Goal: Information Seeking & Learning: Learn about a topic

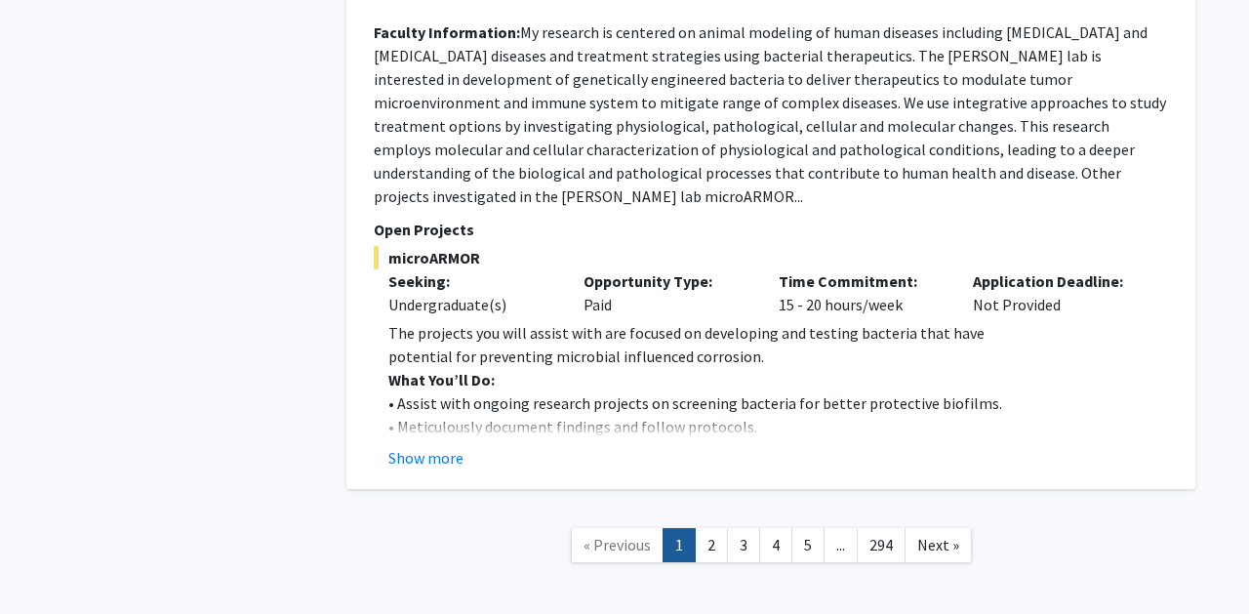
scroll to position [8144, 0]
click at [709, 529] on link "2" at bounding box center [711, 546] width 33 height 34
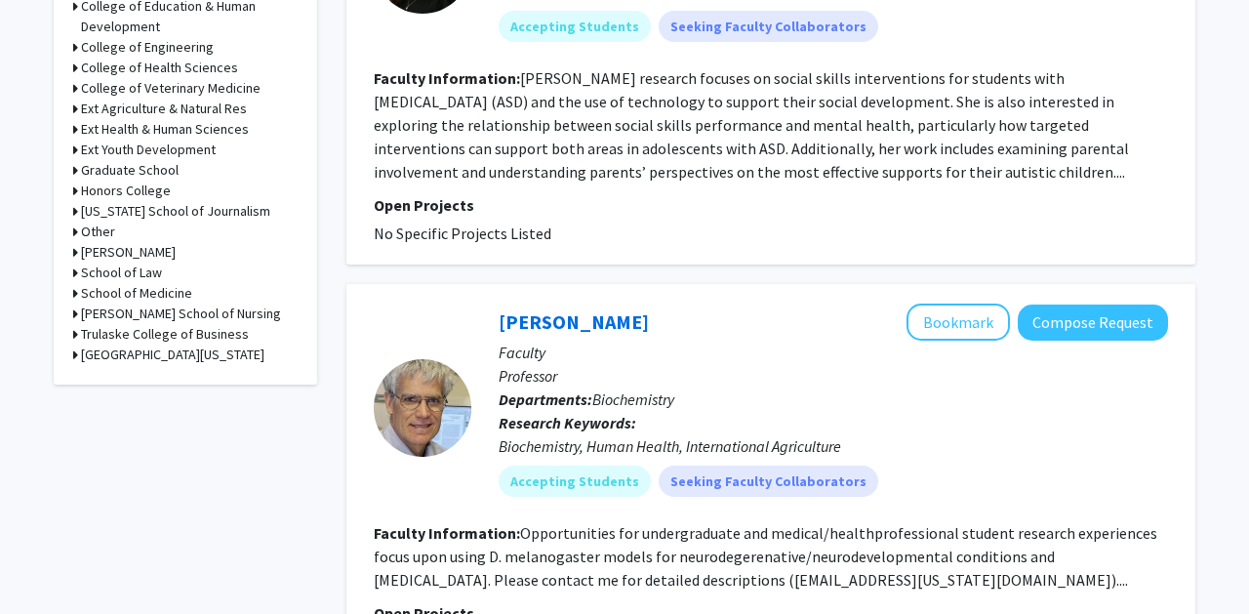
scroll to position [894, 0]
click at [157, 51] on h3 "College of Engineering" at bounding box center [147, 46] width 133 height 20
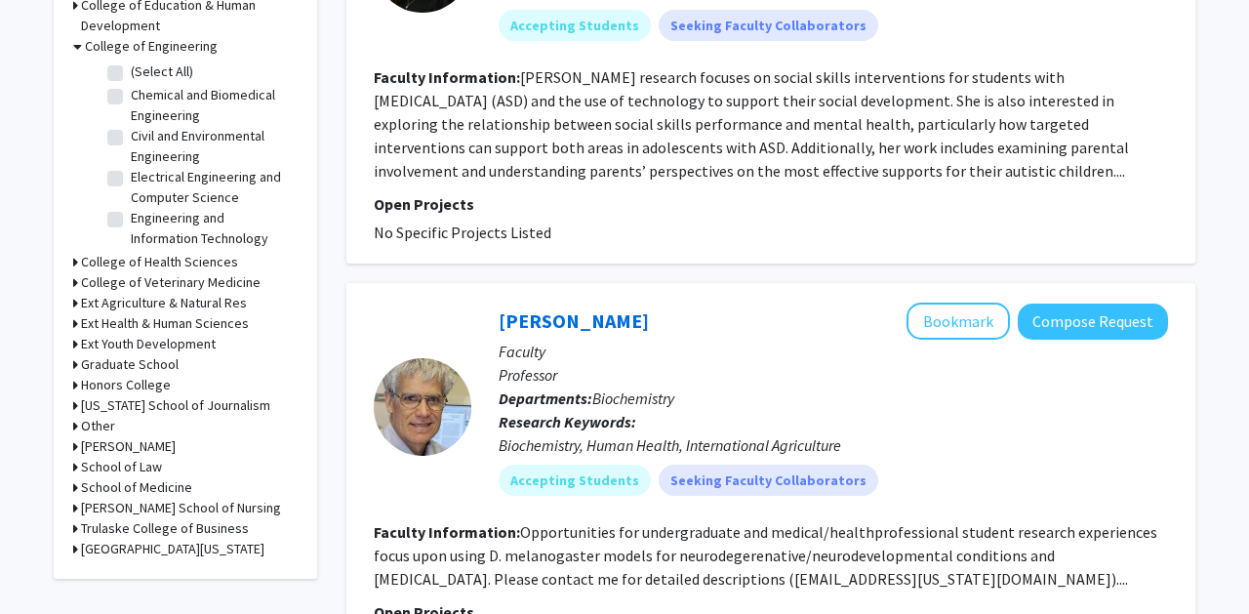
click at [131, 98] on label "Chemical and Biomedical Engineering" at bounding box center [212, 105] width 162 height 41
click at [131, 98] on input "Chemical and Biomedical Engineering" at bounding box center [137, 91] width 13 height 13
checkbox input "true"
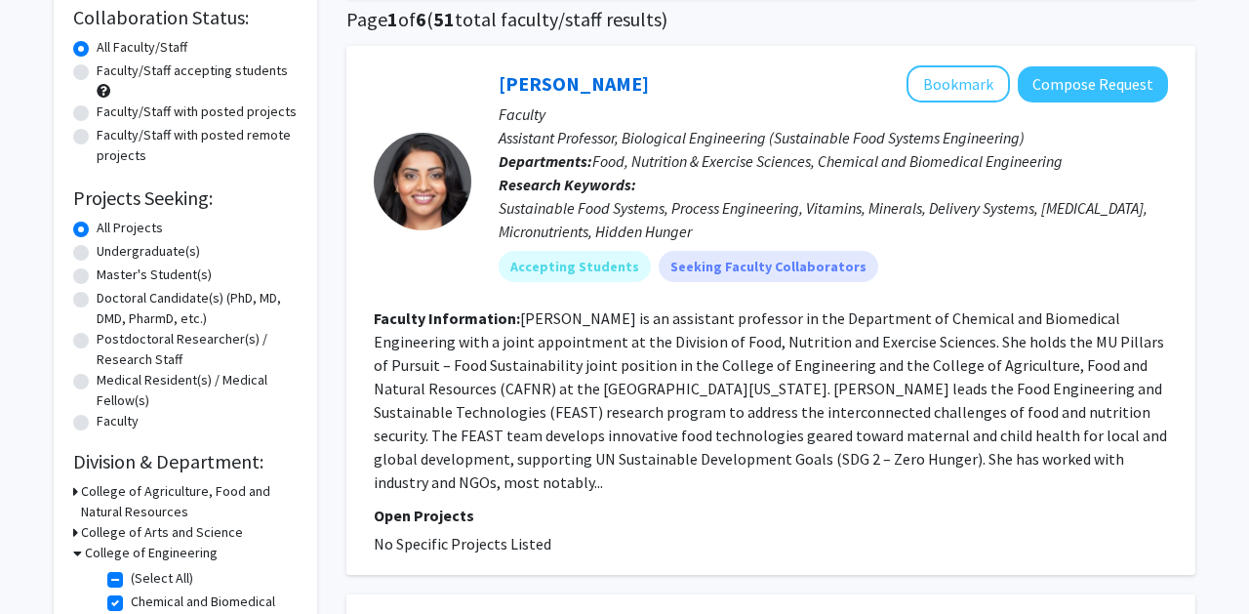
scroll to position [150, 0]
click at [933, 81] on button "Bookmark" at bounding box center [958, 84] width 103 height 37
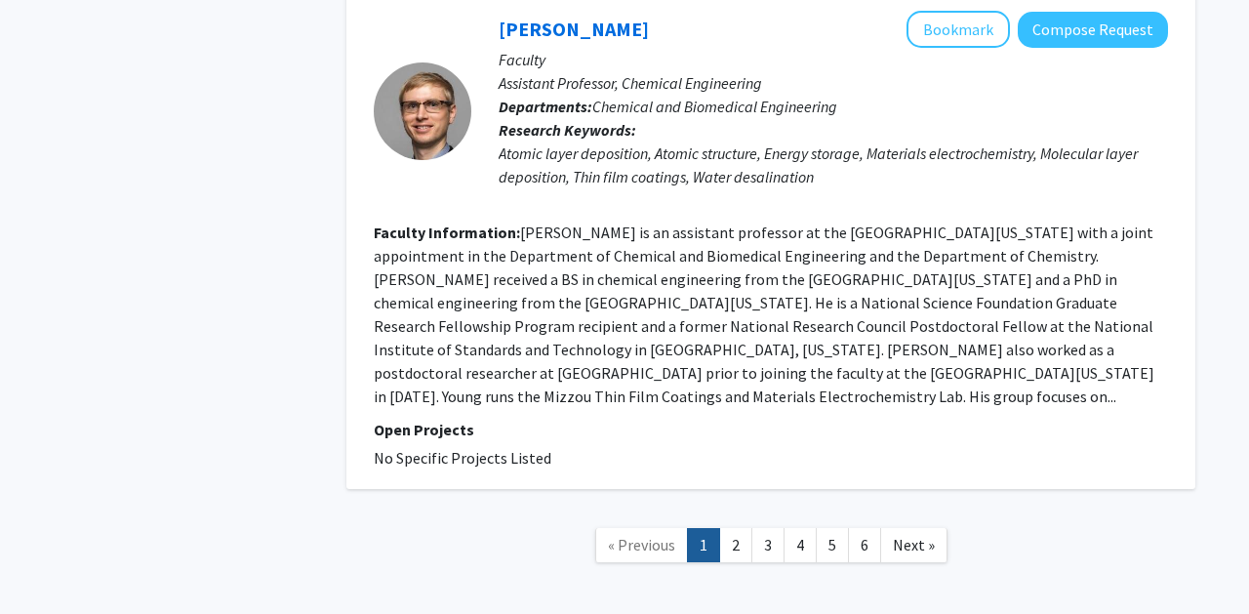
scroll to position [4392, 0]
click at [730, 529] on link "2" at bounding box center [735, 546] width 33 height 34
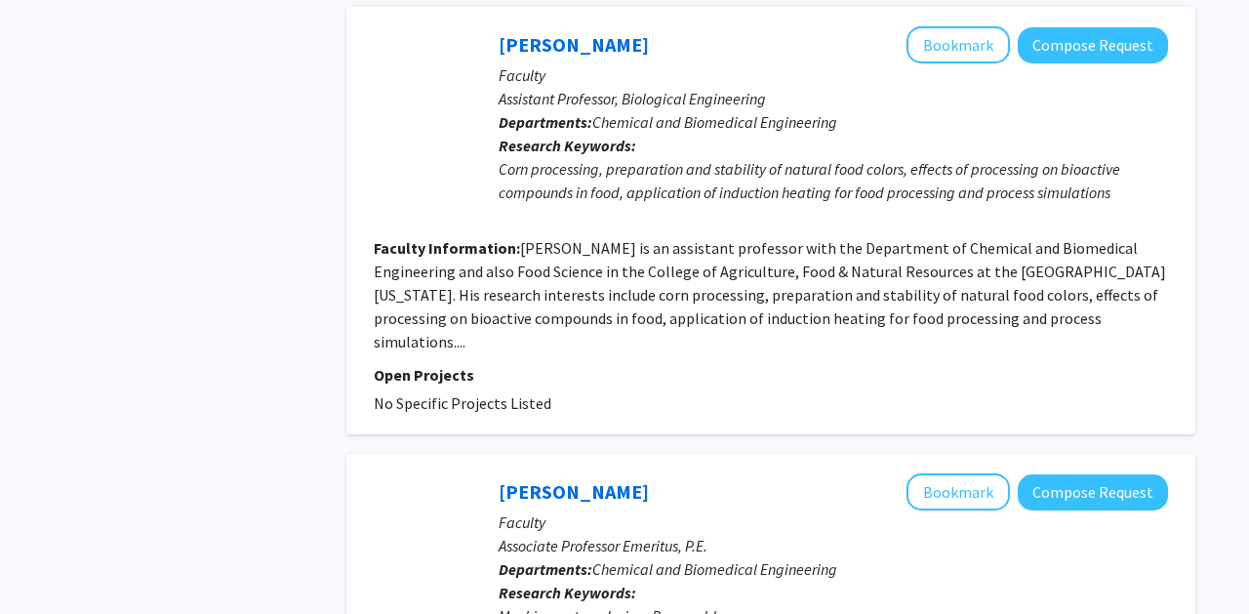
scroll to position [2397, 0]
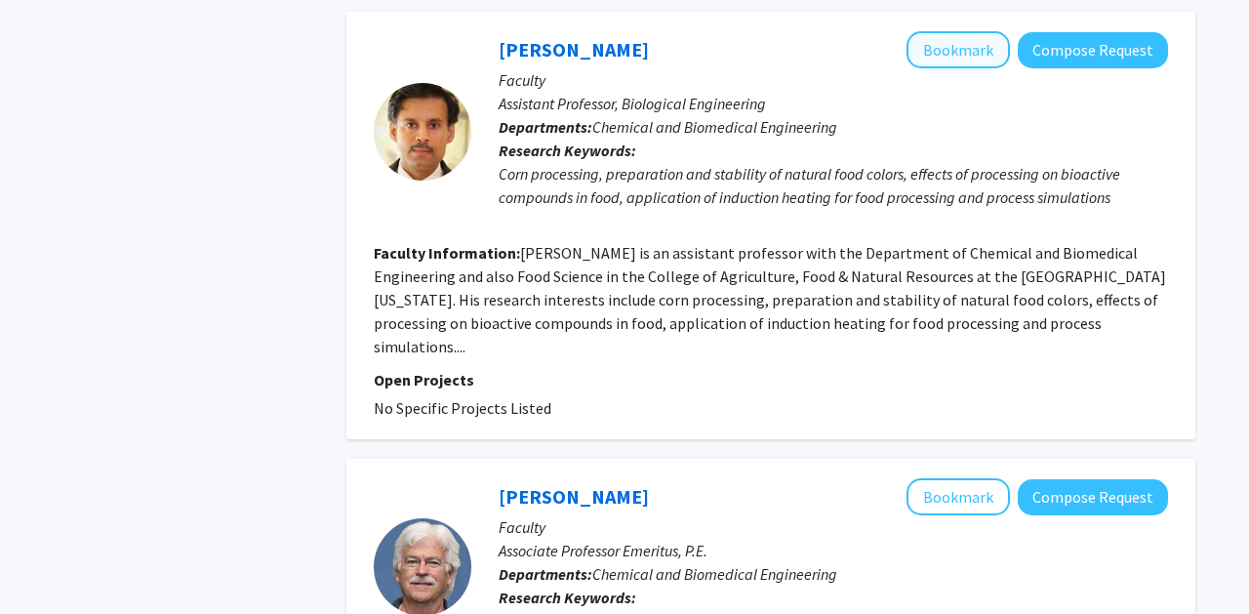
click at [936, 34] on button "Bookmark" at bounding box center [958, 49] width 103 height 37
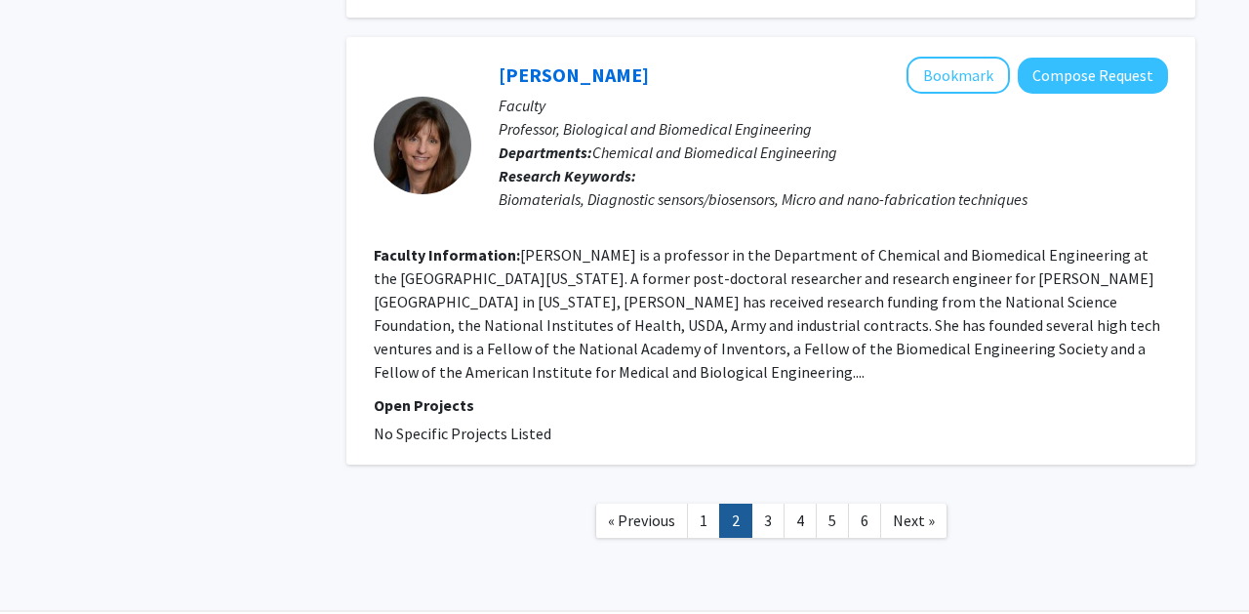
scroll to position [4204, 0]
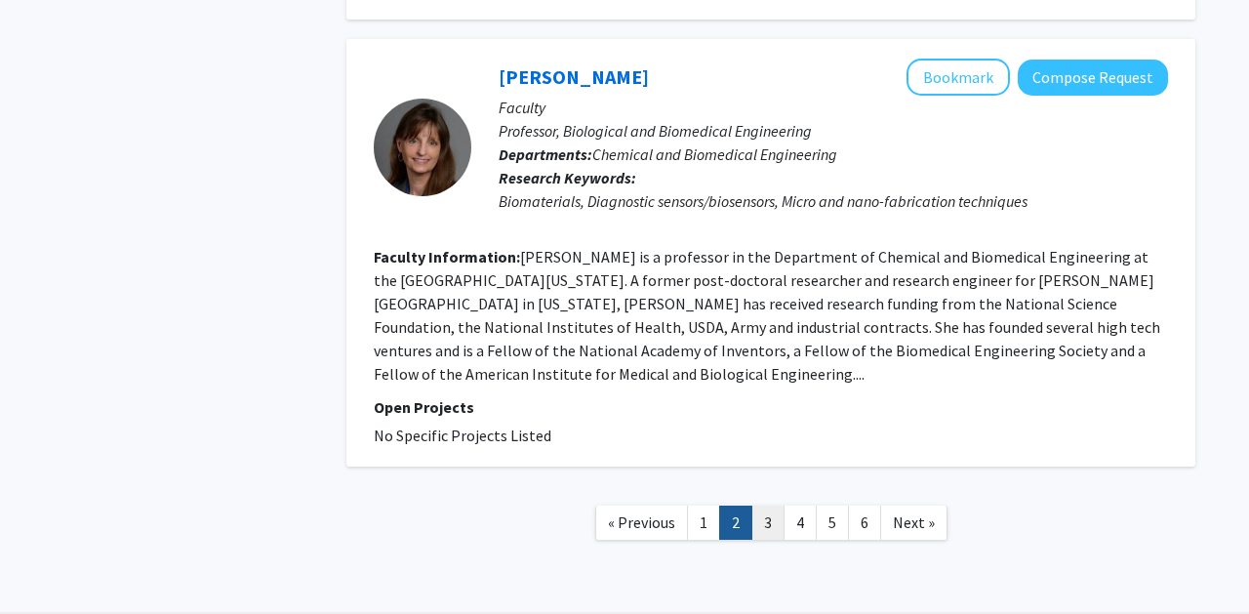
click at [773, 506] on link "3" at bounding box center [767, 523] width 33 height 34
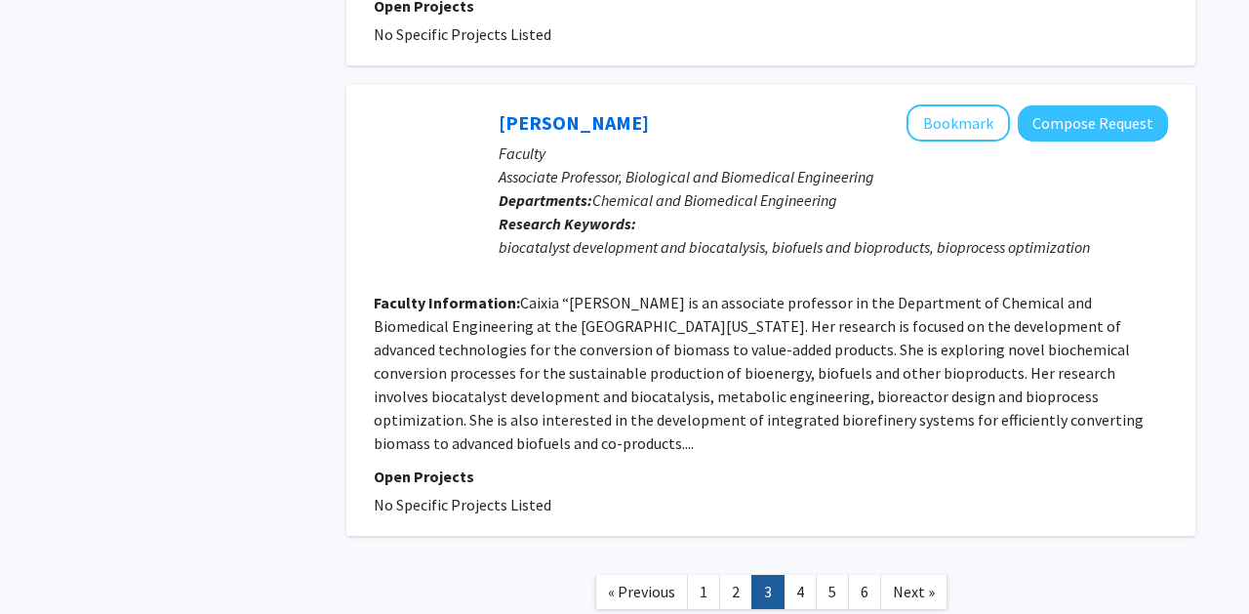
scroll to position [4425, 0]
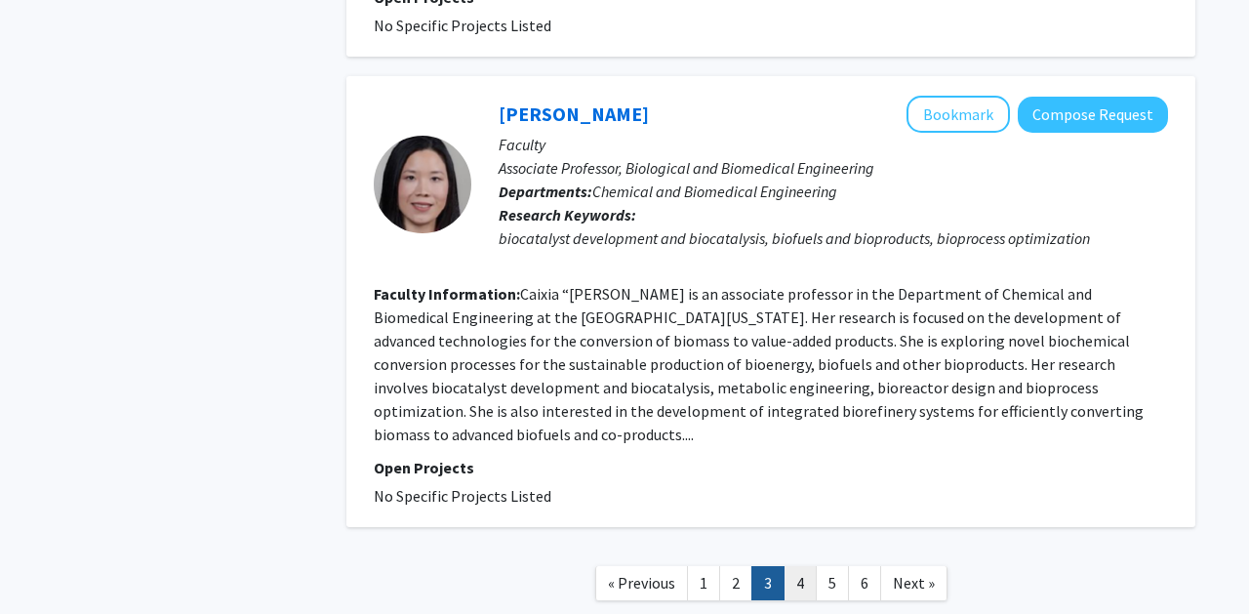
click at [803, 566] on link "4" at bounding box center [800, 583] width 33 height 34
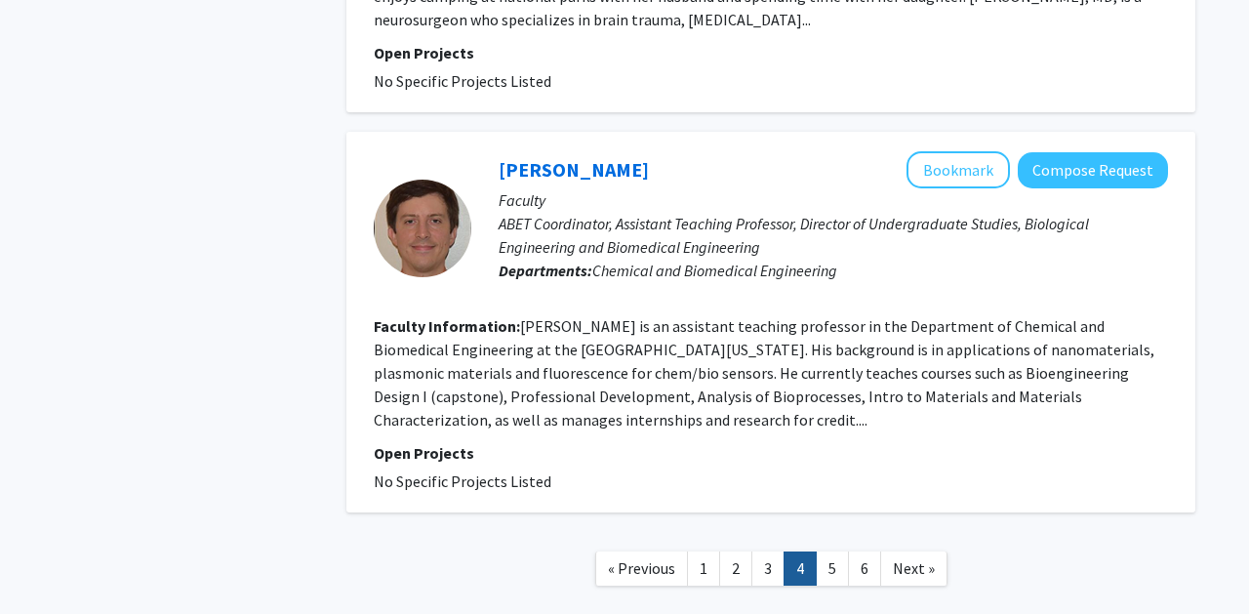
scroll to position [4597, 0]
click at [828, 552] on link "5" at bounding box center [832, 569] width 33 height 34
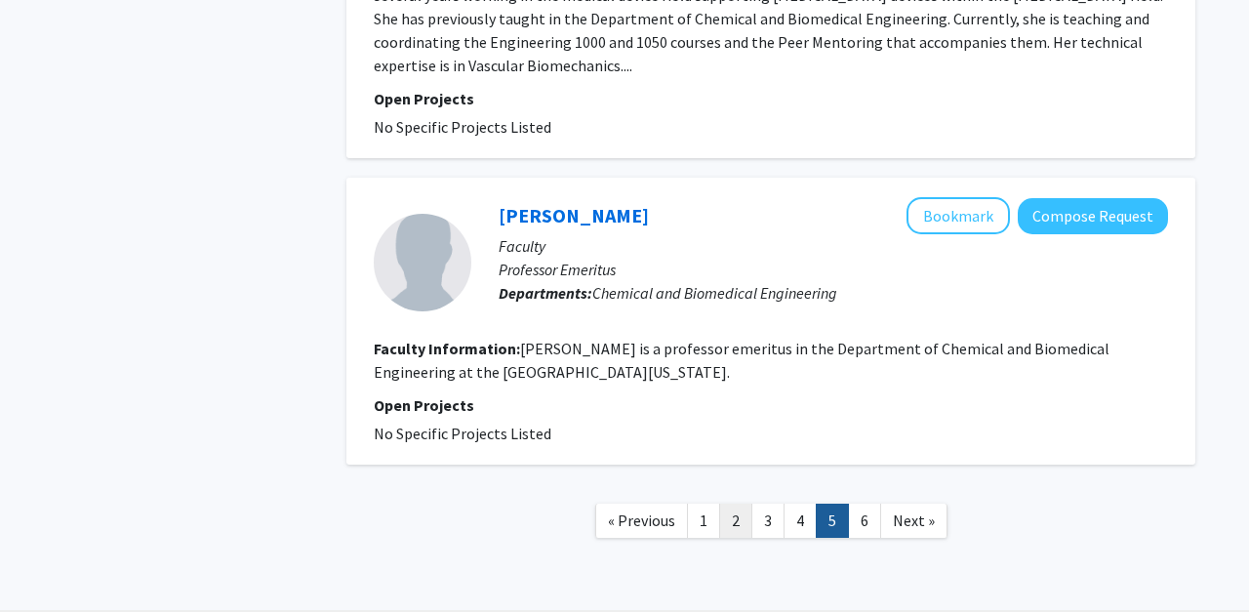
scroll to position [3267, 0]
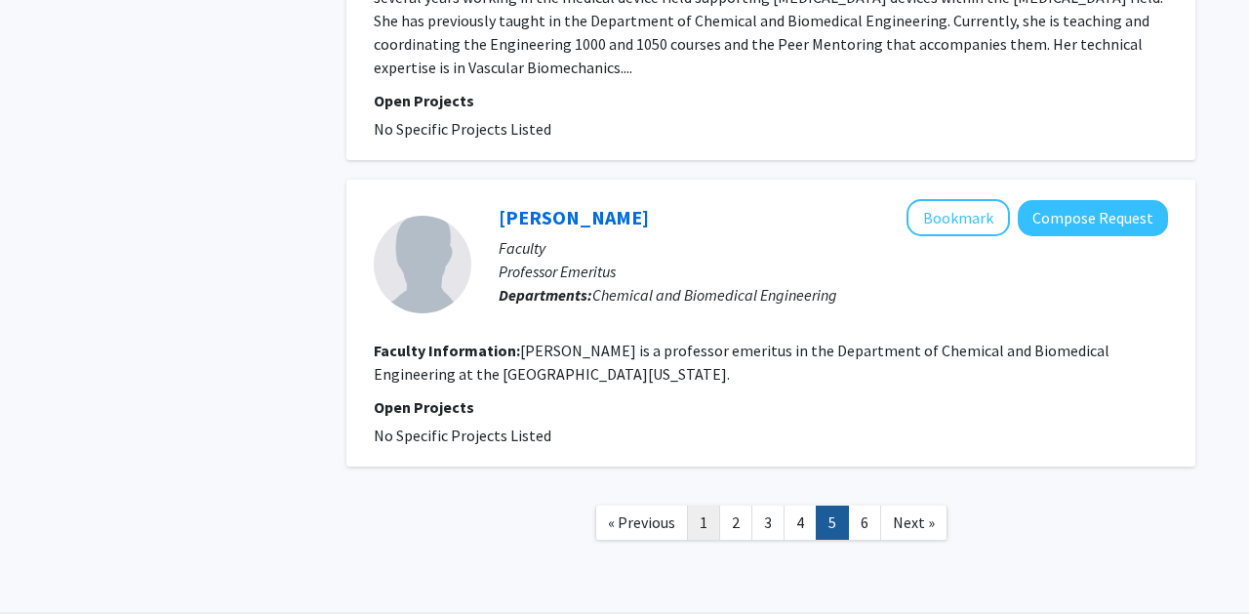
click at [701, 506] on link "1" at bounding box center [703, 523] width 33 height 34
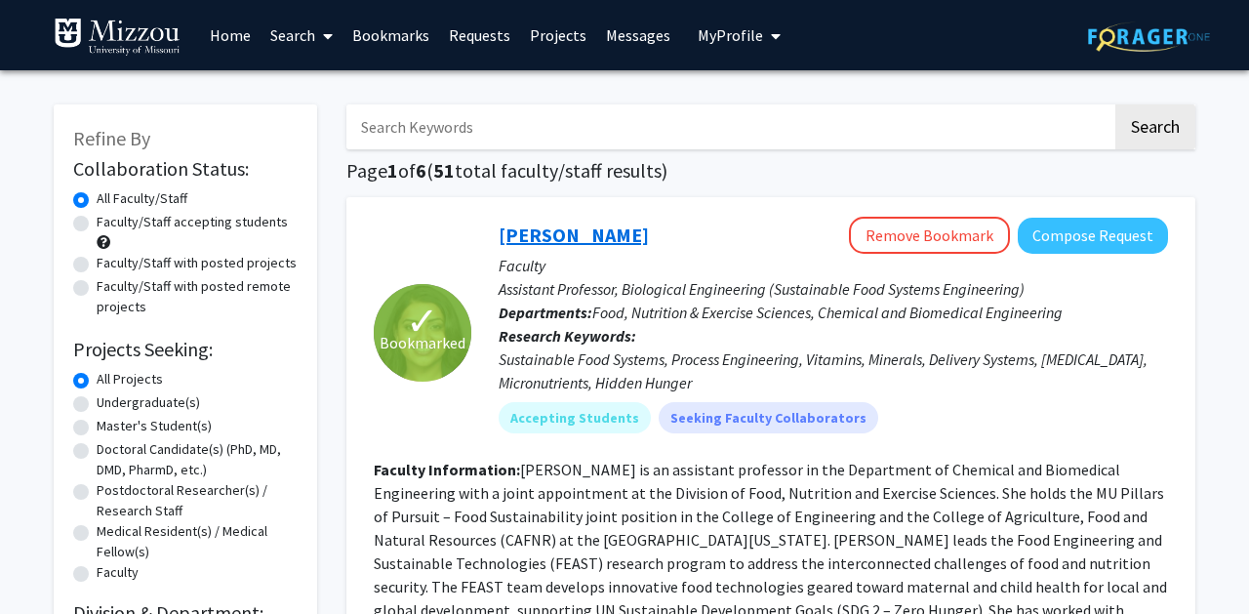
click at [649, 242] on link "Kiruba Krishnaswamy" at bounding box center [574, 235] width 150 height 24
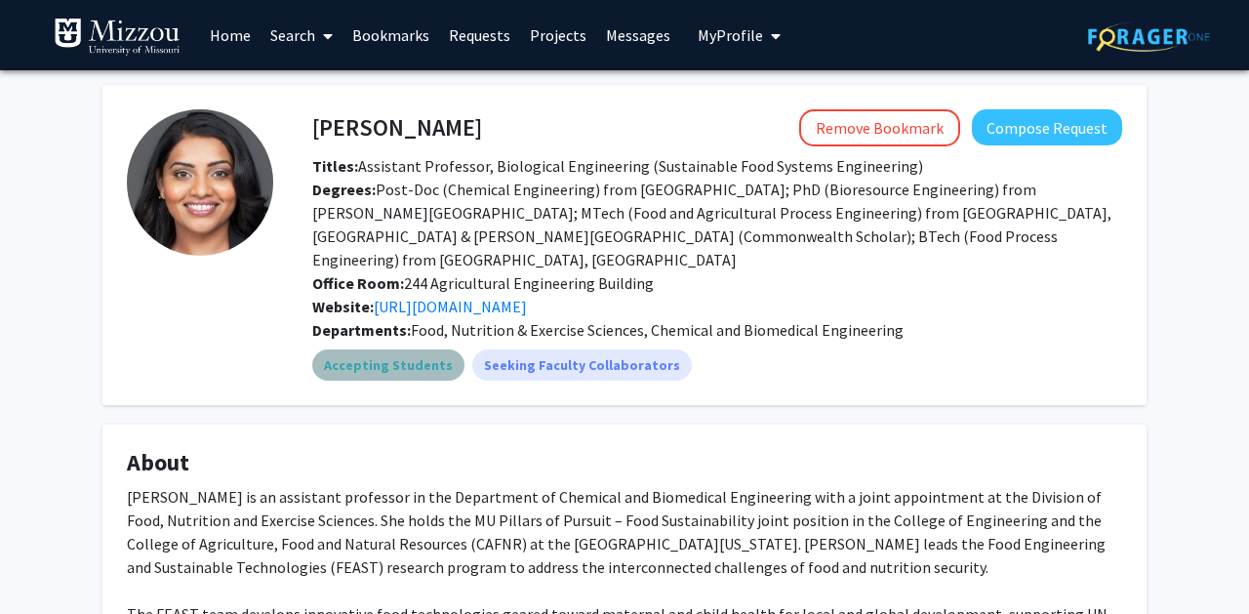
click at [411, 349] on mat-chip "Accepting Students" at bounding box center [388, 364] width 152 height 31
click at [405, 355] on mat-chip "Accepting Students" at bounding box center [388, 364] width 152 height 31
click at [499, 297] on link "http://www.feastlab.org" at bounding box center [450, 307] width 153 height 20
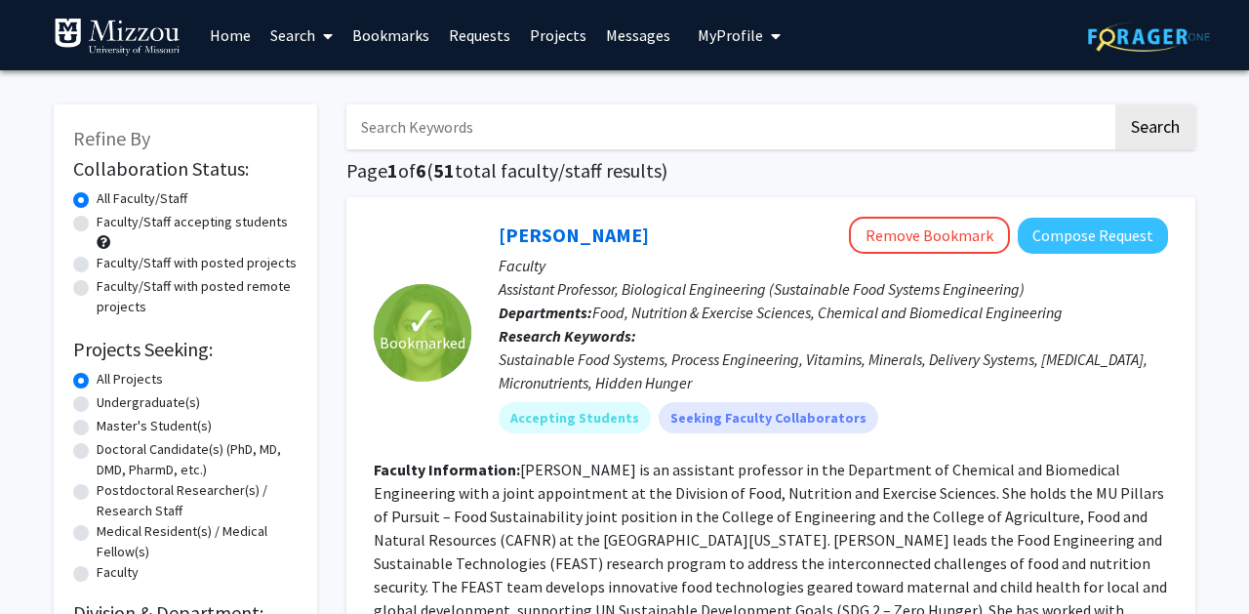
click at [271, 267] on label "Faculty/Staff with posted projects" at bounding box center [197, 263] width 200 height 20
click at [109, 265] on input "Faculty/Staff with posted projects" at bounding box center [103, 259] width 13 height 13
radio input "true"
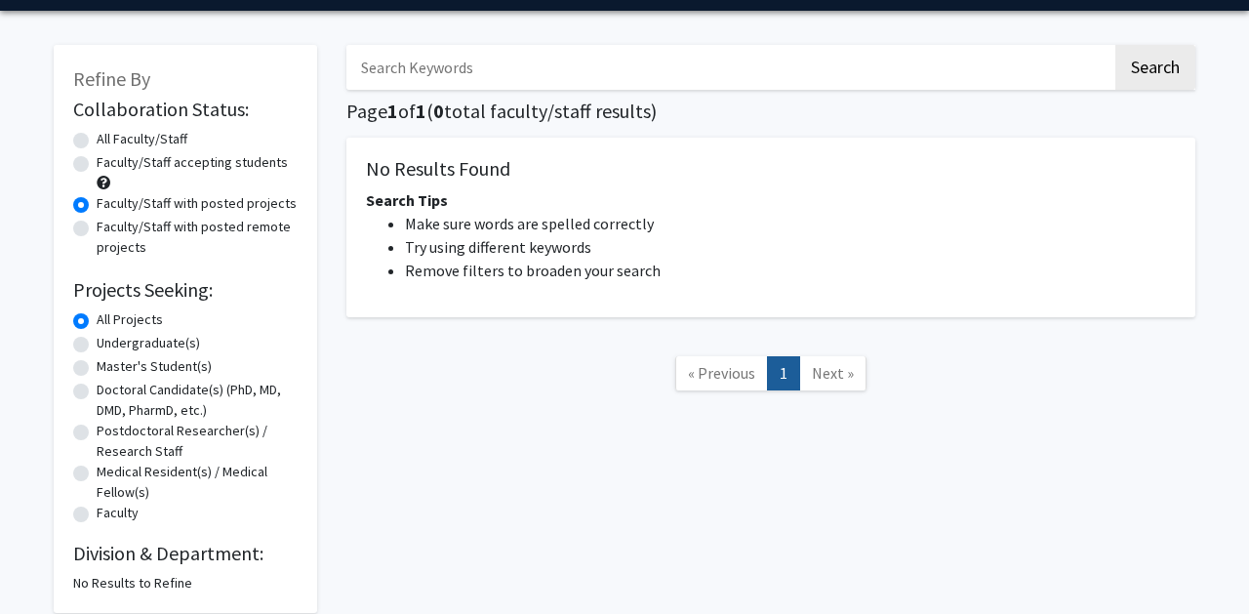
scroll to position [55, 0]
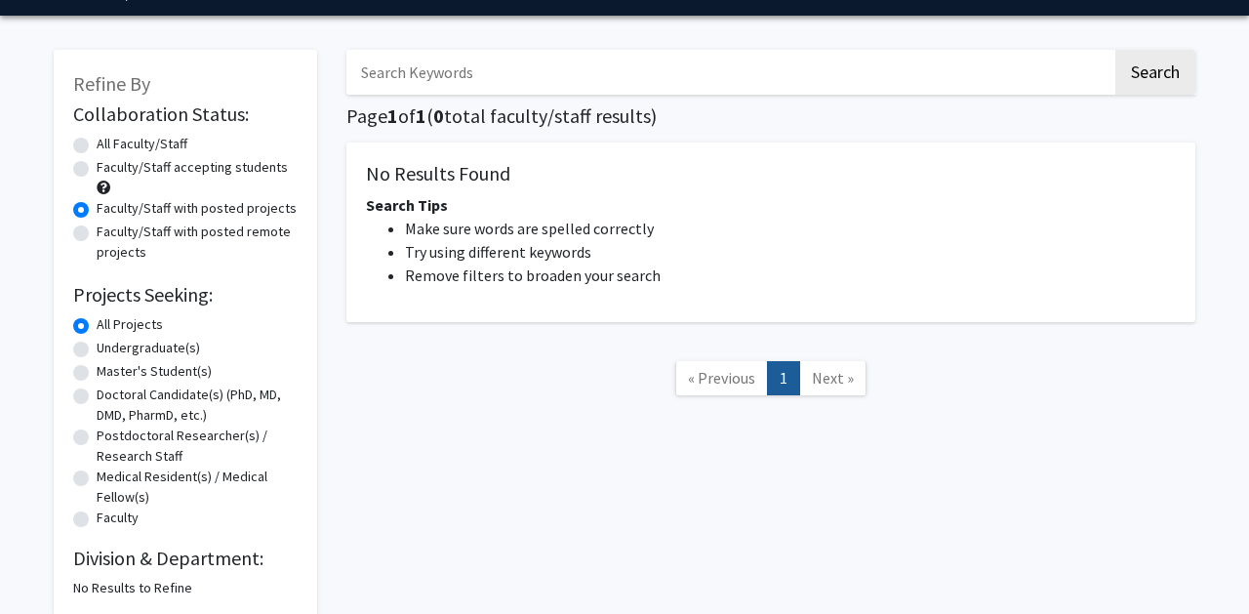
click at [171, 169] on label "Faculty/Staff accepting students" at bounding box center [192, 167] width 191 height 20
click at [109, 169] on input "Faculty/Staff accepting students" at bounding box center [103, 163] width 13 height 13
radio input "true"
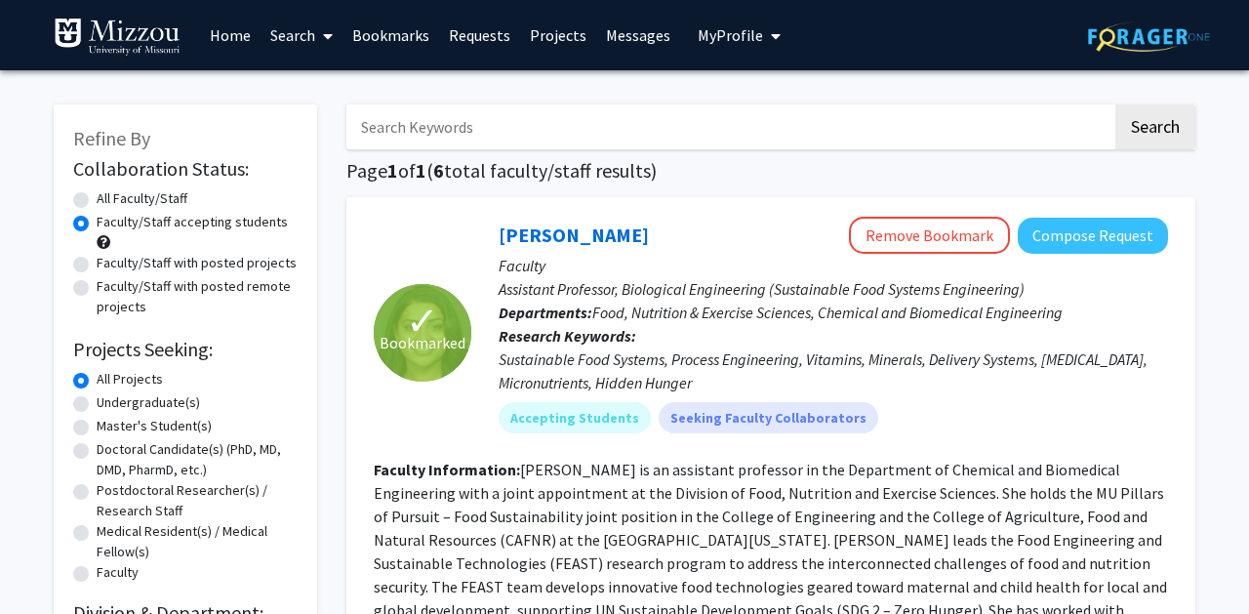
click at [410, 45] on link "Bookmarks" at bounding box center [391, 35] width 97 height 68
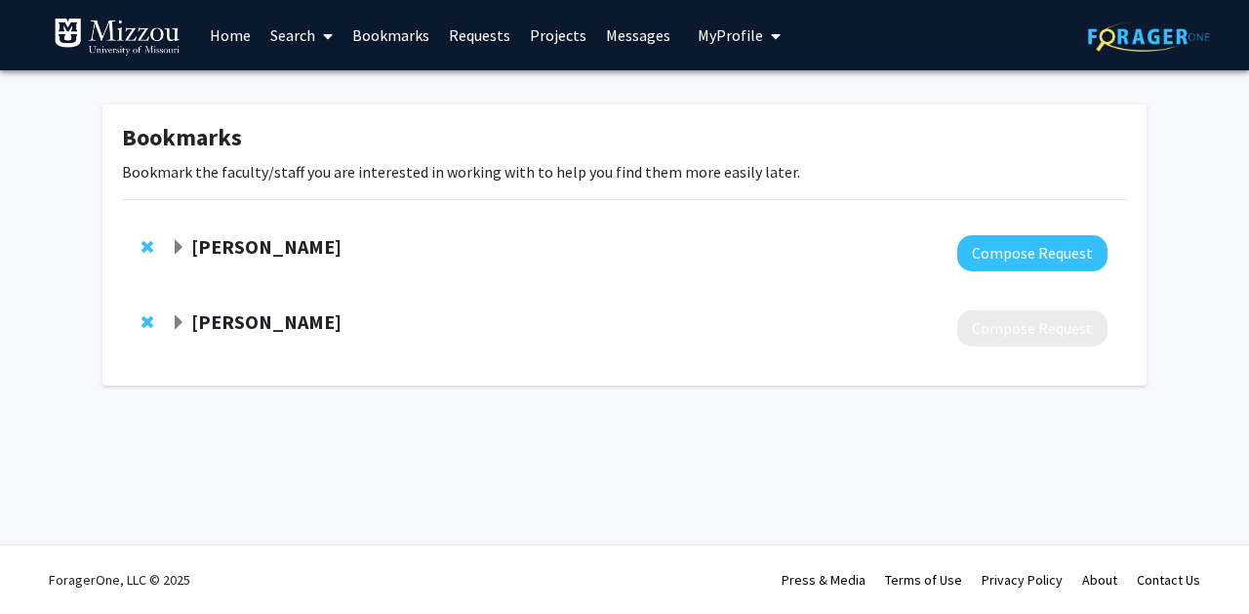
click at [290, 325] on strong "[PERSON_NAME]" at bounding box center [266, 321] width 150 height 24
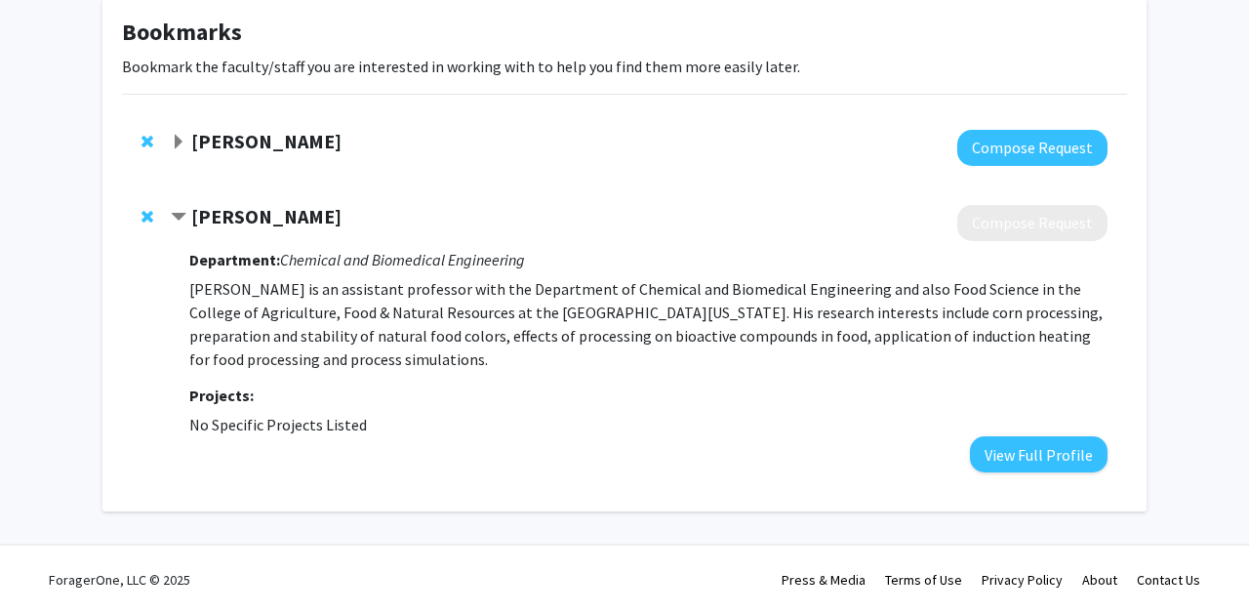
scroll to position [107, 0]
click at [1029, 452] on button "View Full Profile" at bounding box center [1039, 454] width 138 height 36
click at [342, 137] on strong "Kiruba Krishnaswamy" at bounding box center [266, 141] width 150 height 24
